Goal: Information Seeking & Learning: Find specific fact

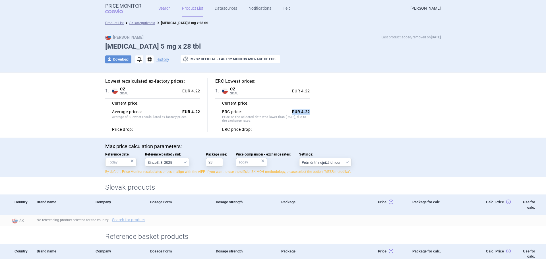
click at [168, 11] on link "Search" at bounding box center [164, 8] width 12 height 17
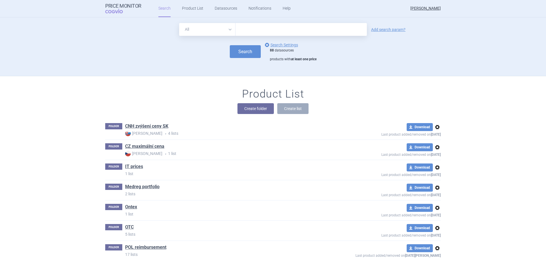
click at [209, 32] on select "All Brand Name ATC Company Active Substance Country Newer than" at bounding box center [207, 29] width 56 height 13
select select "mah"
click at [179, 23] on select "All Brand Name ATC Company Active Substance Country Newer than" at bounding box center [207, 29] width 56 height 13
click at [247, 34] on input "text" at bounding box center [301, 29] width 131 height 13
type input "dr. max"
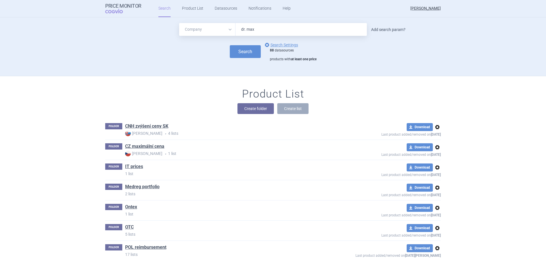
click at [380, 28] on link "Add search param?" at bounding box center [388, 30] width 34 height 4
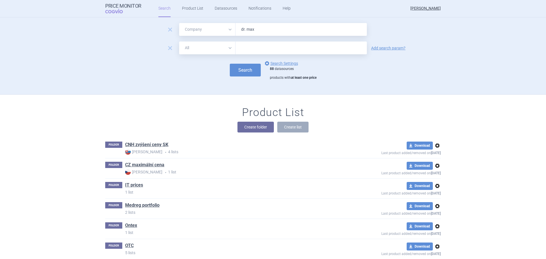
click at [195, 44] on select "All Brand Name ATC Company Active Substance Country Newer than" at bounding box center [207, 48] width 56 height 13
select select "country"
click at [179, 42] on select "All Brand Name ATC Company Active Substance Country Newer than" at bounding box center [207, 48] width 56 height 13
click at [258, 43] on div at bounding box center [301, 48] width 131 height 13
type input "ita"
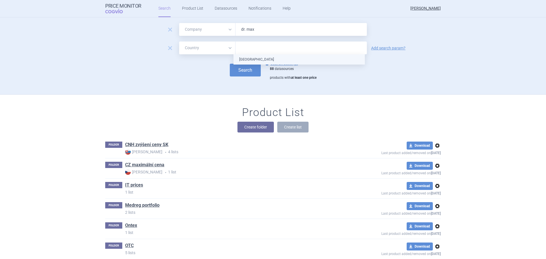
click at [261, 59] on ul "[GEOGRAPHIC_DATA]" at bounding box center [299, 59] width 131 height 10
click at [387, 46] on div "Add search param?" at bounding box center [388, 48] width 40 height 5
click at [379, 51] on div "remove All Brand Name ATC Company Active Substance Country Newer than [GEOGRAPH…" at bounding box center [273, 48] width 336 height 13
click at [383, 47] on link "Add search param?" at bounding box center [388, 48] width 34 height 4
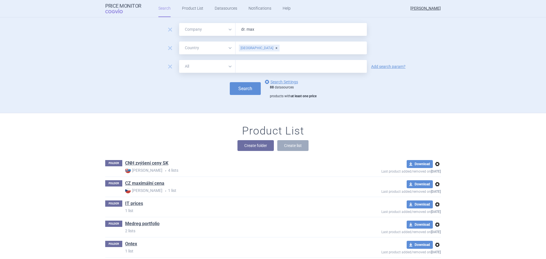
click at [219, 67] on select "All Brand Name ATC Company Active Substance Country Newer than" at bounding box center [207, 66] width 56 height 13
click at [168, 65] on span "remove" at bounding box center [170, 67] width 8 height 8
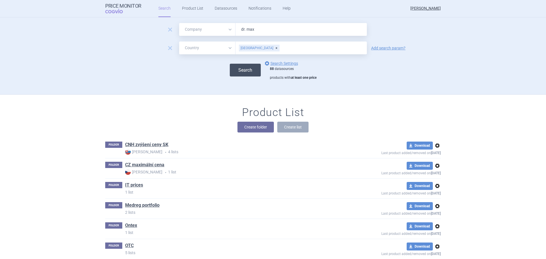
click at [239, 76] on button "Search" at bounding box center [245, 70] width 31 height 13
select select "mah"
select select "country"
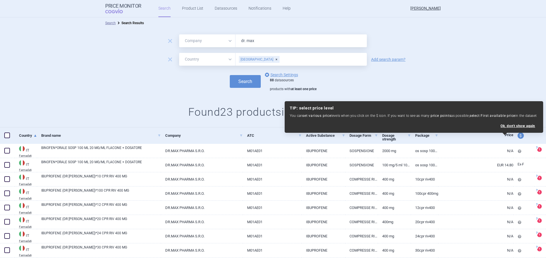
click at [386, 62] on div "remove All Brand Name ATC Company Active Substance Country Newer than [GEOGRAPH…" at bounding box center [273, 59] width 546 height 13
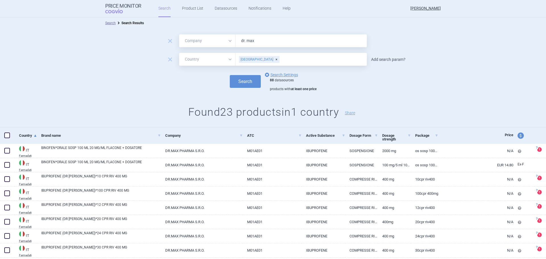
click at [386, 60] on link "Add search param?" at bounding box center [388, 59] width 34 height 4
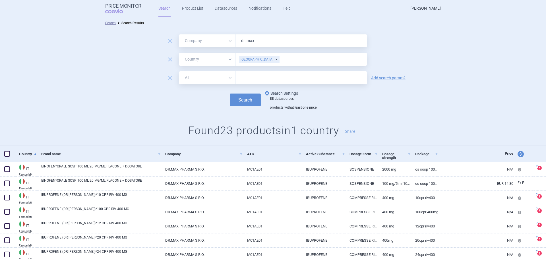
click at [272, 92] on link "options Search Settings" at bounding box center [281, 93] width 34 height 7
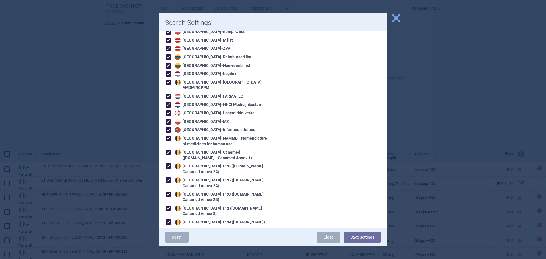
scroll to position [313, 0]
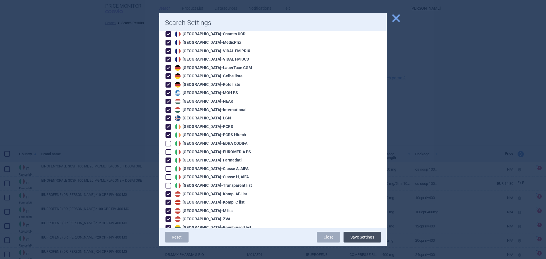
click at [357, 236] on button "Save Settings" at bounding box center [363, 237] width 38 height 11
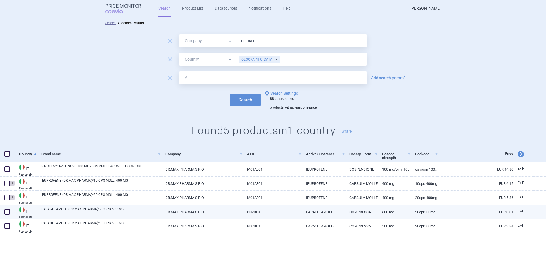
click at [93, 208] on link "PARACETAMOLO (DR.MAX PHARMA)*20 CPR 500 MG" at bounding box center [101, 211] width 120 height 10
select select "EUR"
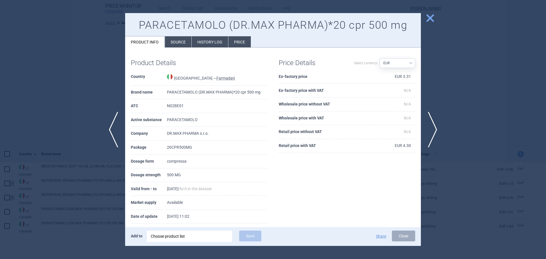
click at [185, 41] on li "Source" at bounding box center [178, 41] width 26 height 11
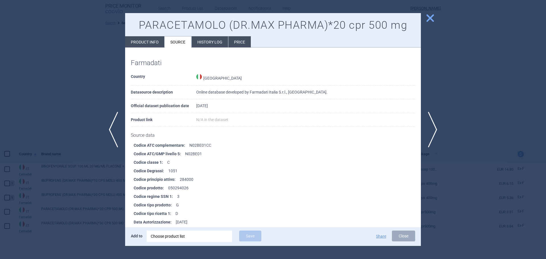
scroll to position [1488, 0]
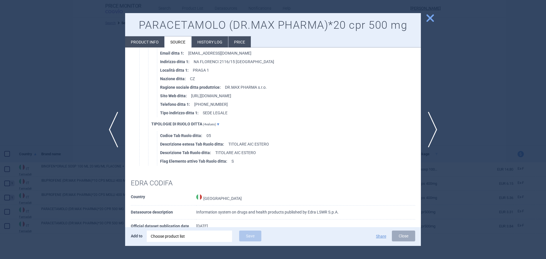
click at [361, 131] on li "Codice Tab Ruolo ditta : 05" at bounding box center [290, 135] width 261 height 9
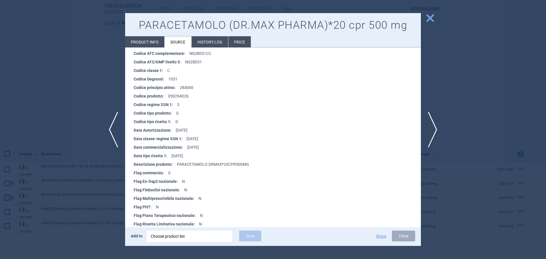
scroll to position [0, 0]
